Goal: Check status

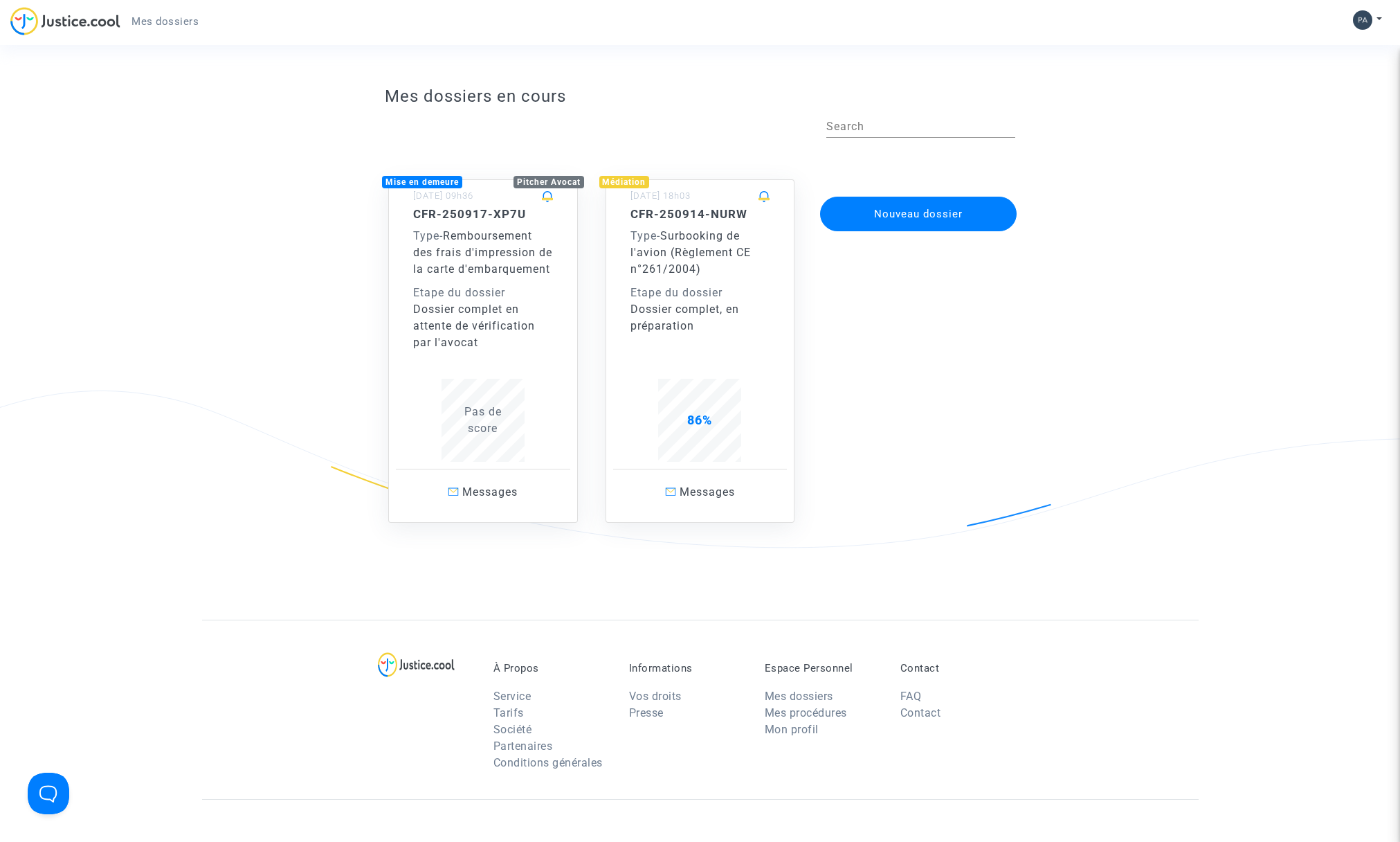
click at [480, 429] on span "Pas de score" at bounding box center [483, 420] width 37 height 30
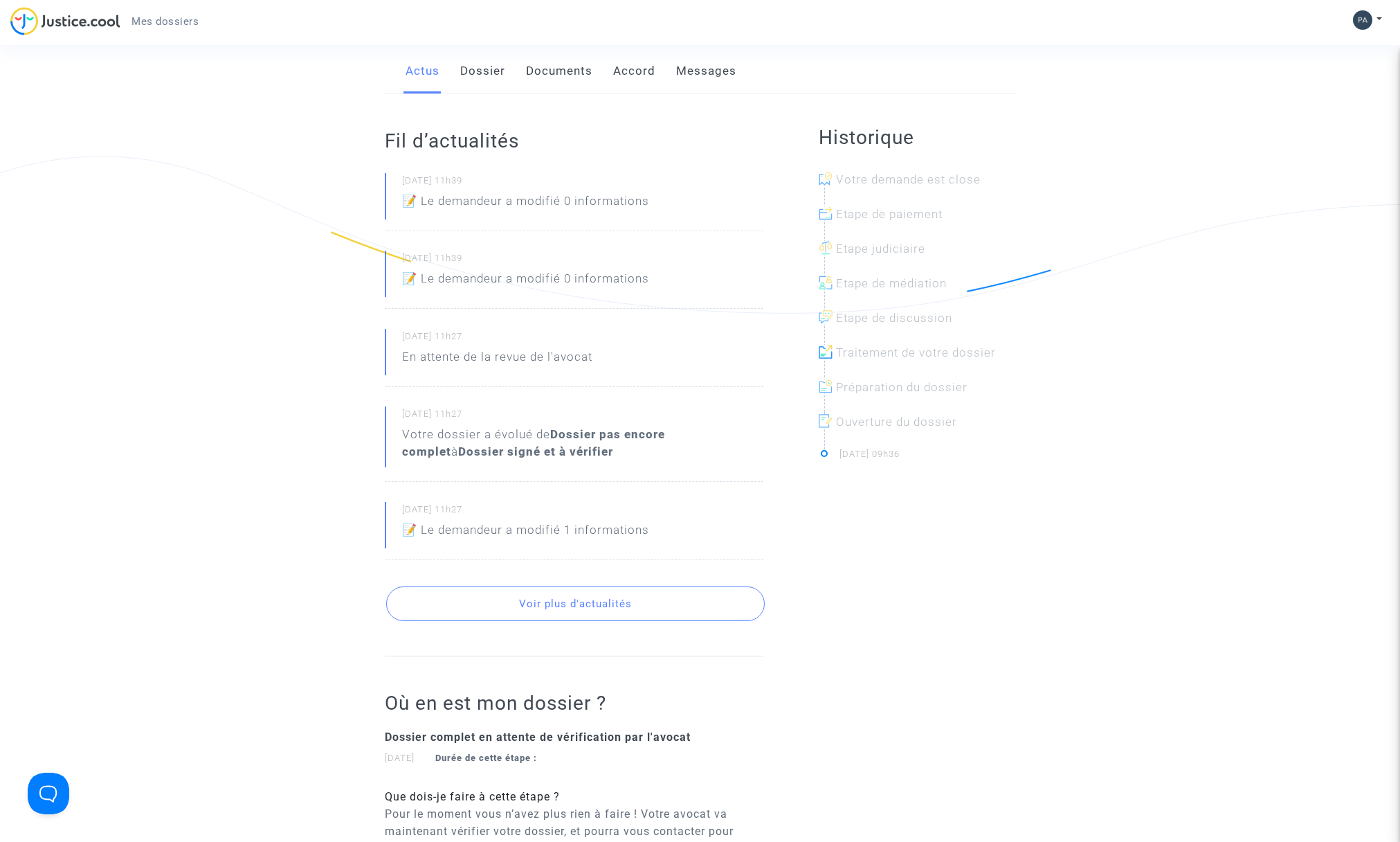
scroll to position [232, 0]
click at [515, 444] on div "Votre dossier a évolué de Dossier pas encore complet à Dossier signé et à vérif…" at bounding box center [582, 446] width 361 height 35
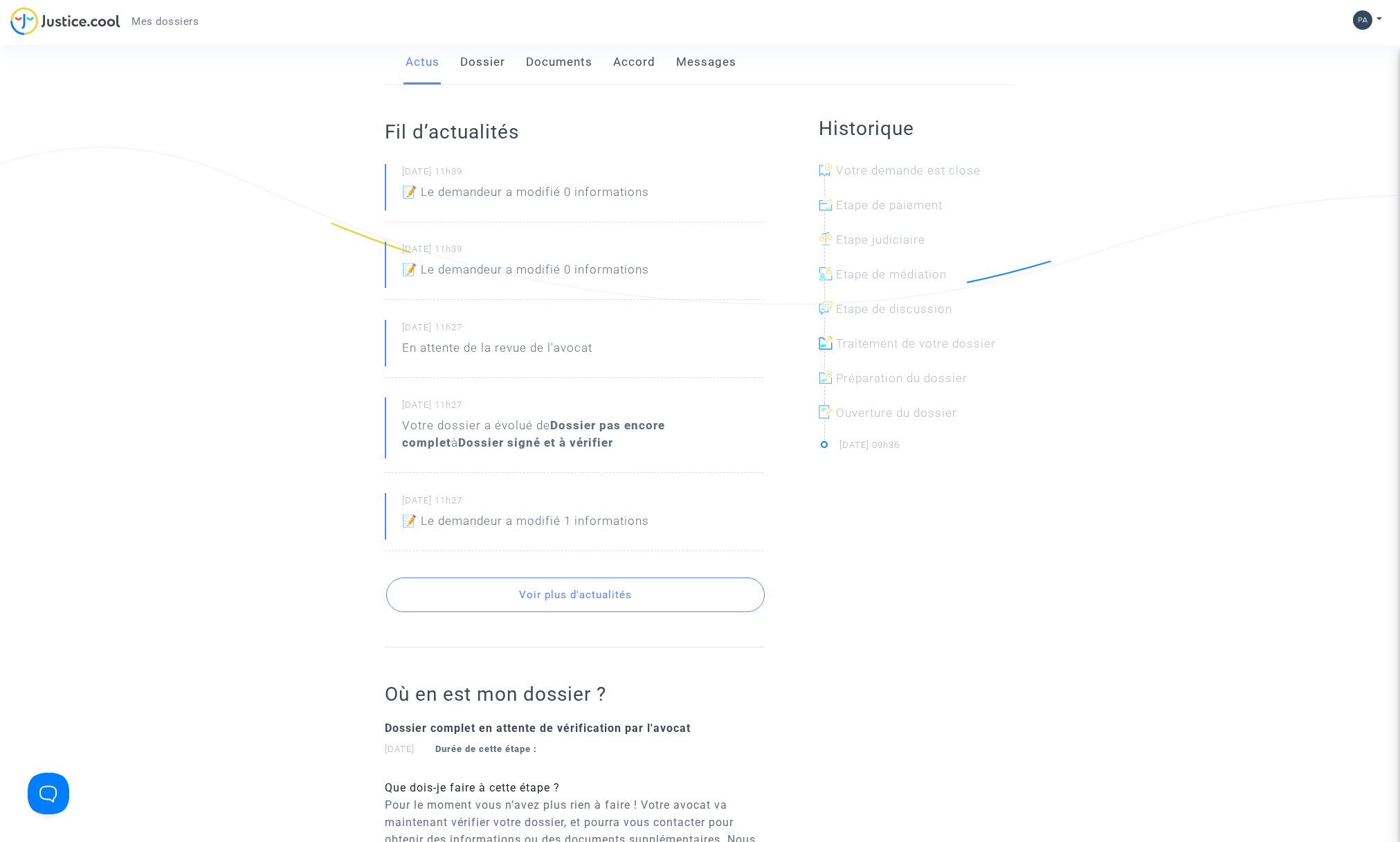
scroll to position [246, 0]
click at [518, 522] on p "📝 Le demandeur a modifié 1 informations" at bounding box center [525, 522] width 247 height 24
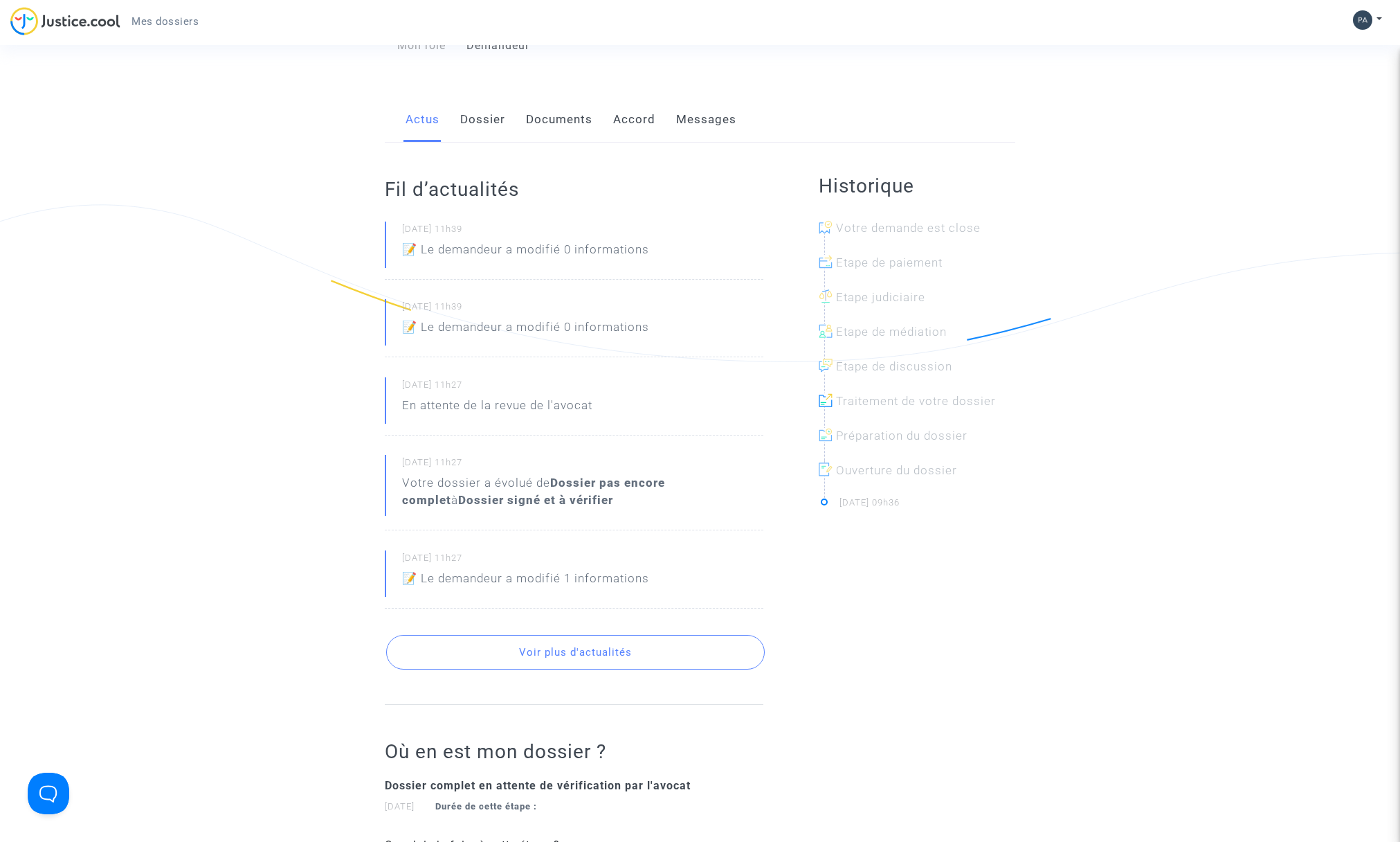
scroll to position [185, 0]
click at [473, 120] on link "Dossier" at bounding box center [483, 121] width 45 height 46
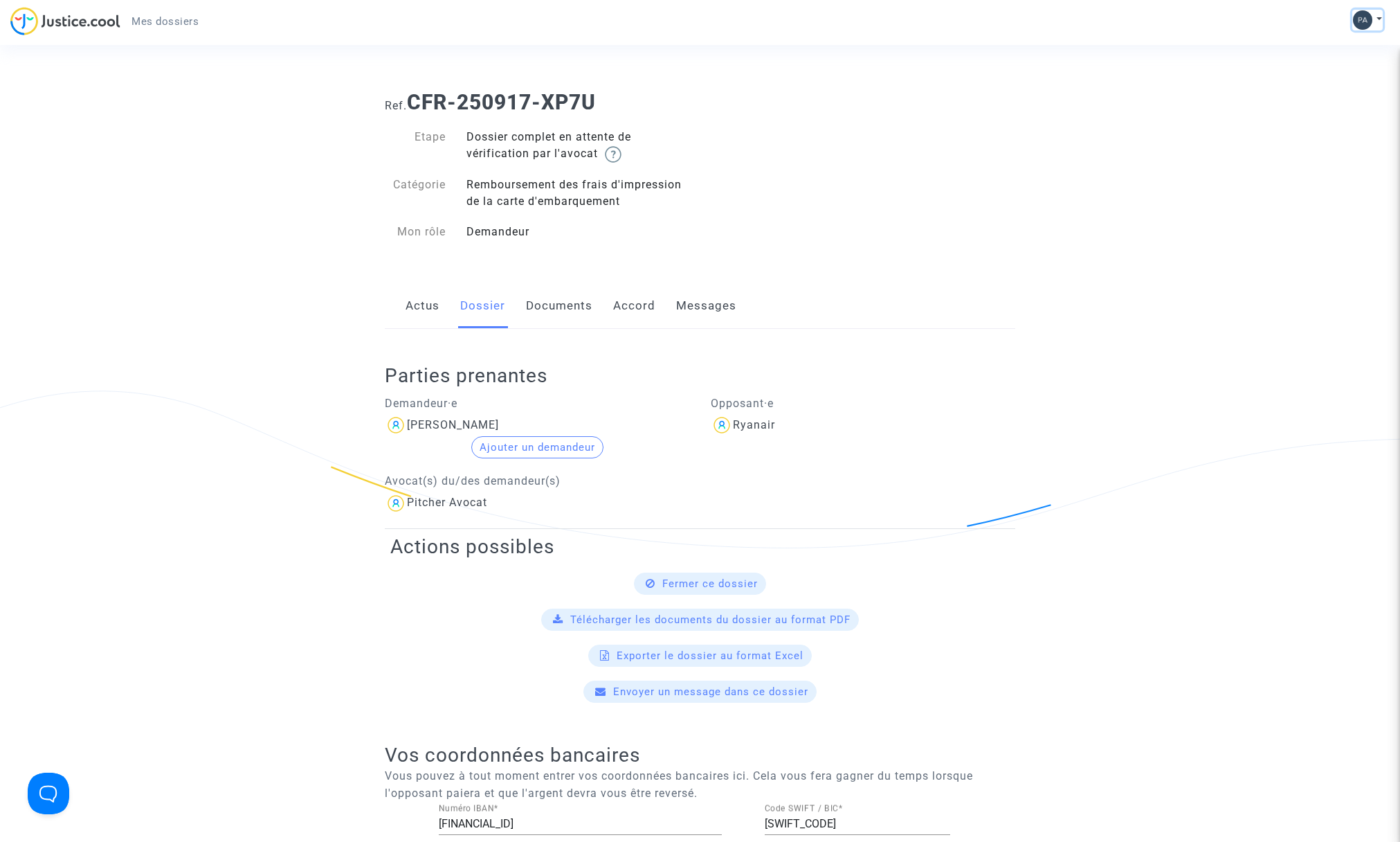
click at [1365, 19] on img at bounding box center [1363, 20] width 20 height 20
